Goal: Navigation & Orientation: Find specific page/section

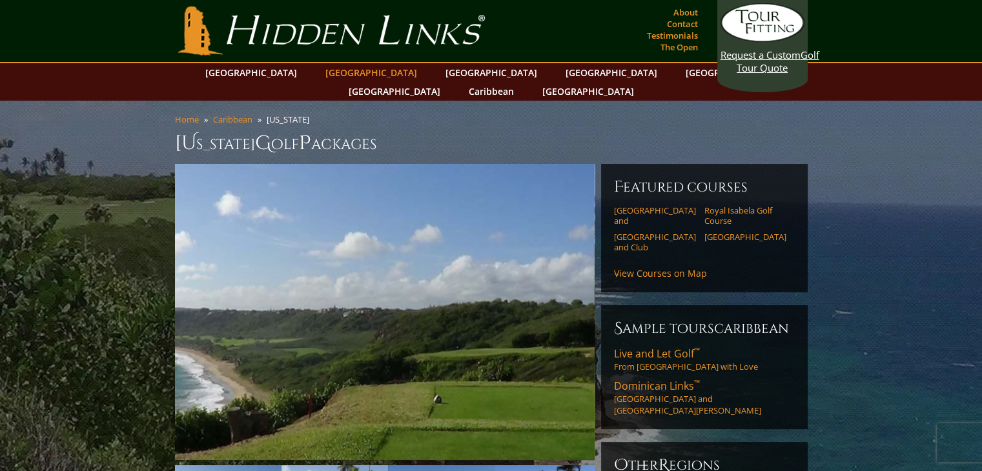
click at [357, 69] on link "[GEOGRAPHIC_DATA]" at bounding box center [371, 72] width 105 height 19
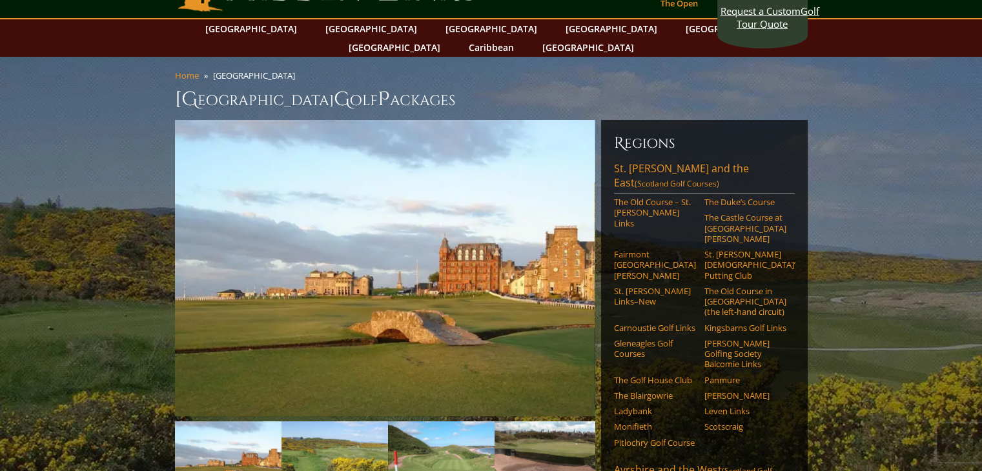
scroll to position [65, 0]
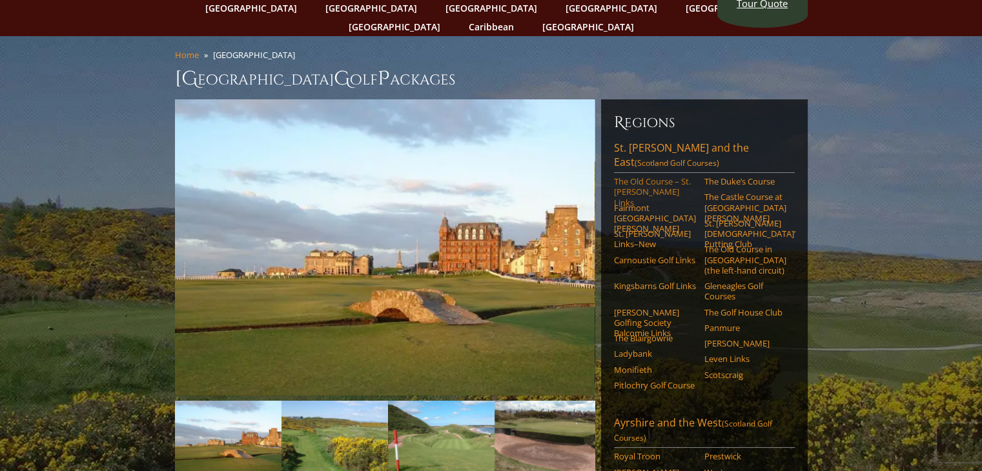
click at [635, 176] on link "The Old Course – St. [PERSON_NAME] Links" at bounding box center [655, 192] width 82 height 32
